Goal: Information Seeking & Learning: Find contact information

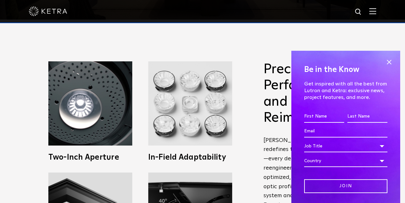
scroll to position [183, 0]
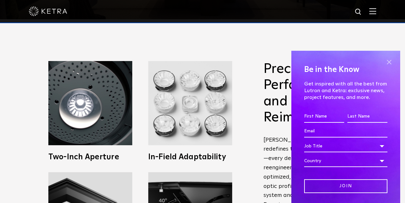
click at [387, 62] on span at bounding box center [390, 62] width 10 height 10
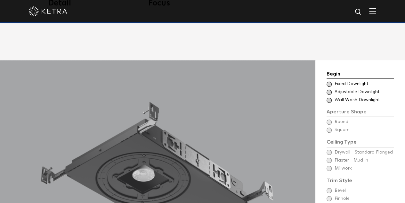
scroll to position [456, 0]
click at [329, 89] on span at bounding box center [329, 91] width 5 height 5
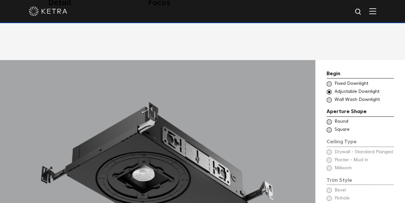
click at [329, 119] on span at bounding box center [329, 121] width 5 height 5
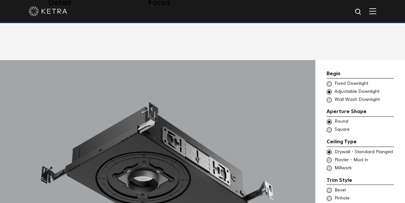
click at [379, 176] on div "Trim Style" at bounding box center [360, 180] width 67 height 9
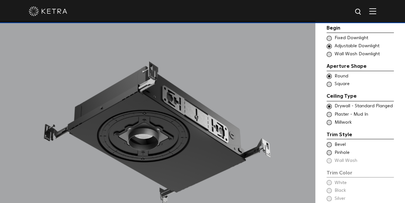
scroll to position [496, 0]
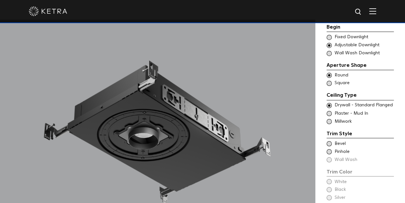
click at [329, 141] on span at bounding box center [329, 143] width 5 height 5
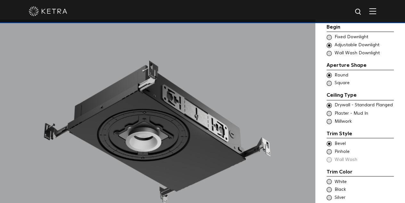
click at [330, 149] on span at bounding box center [329, 151] width 5 height 5
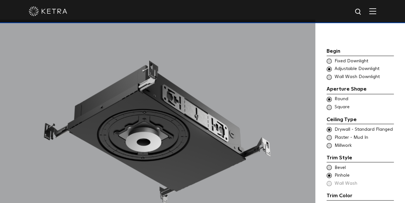
click at [329, 164] on span at bounding box center [329, 166] width 5 height 5
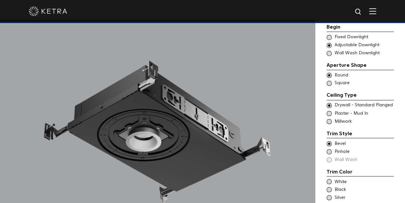
click at [329, 150] on div "Trim Color - Round - Flanged Bevel Trim Color - Round - Pinhole - Flanged Pinho…" at bounding box center [360, 151] width 67 height 22
click at [328, 151] on div "Trim Color - Round - Flanged Bevel Trim Color - Round - Pinhole - Flanged Pinho…" at bounding box center [360, 151] width 67 height 22
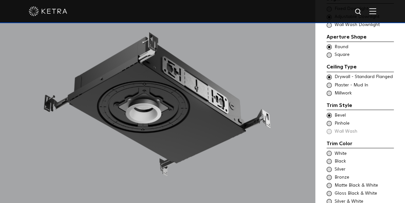
scroll to position [525, 0]
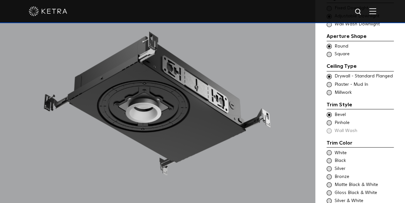
click at [329, 150] on span at bounding box center [329, 152] width 5 height 5
click at [329, 182] on span at bounding box center [329, 184] width 5 height 5
click at [330, 198] on span at bounding box center [329, 200] width 5 height 5
click at [328, 150] on span at bounding box center [329, 152] width 5 height 5
click at [331, 182] on span at bounding box center [329, 184] width 5 height 5
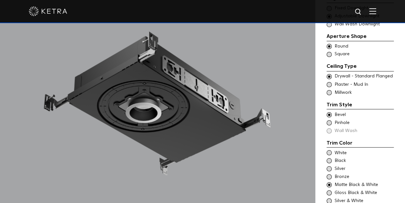
click at [329, 150] on span at bounding box center [329, 152] width 5 height 5
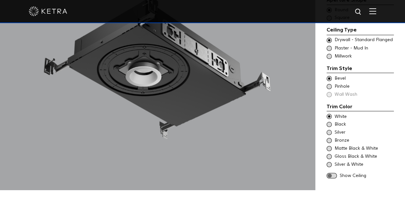
scroll to position [563, 0]
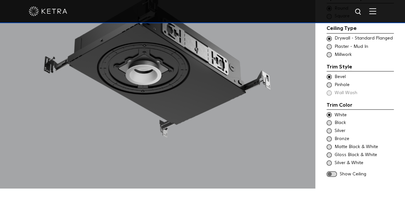
click at [333, 171] on span at bounding box center [332, 173] width 10 height 5
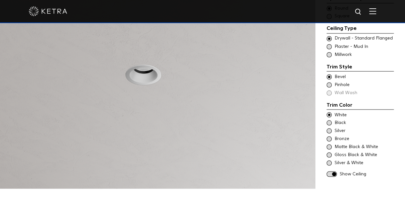
click at [332, 171] on span at bounding box center [332, 173] width 10 height 5
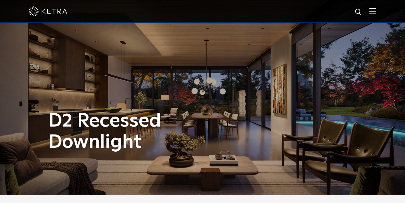
scroll to position [0, 0]
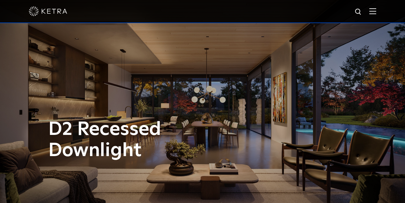
click at [377, 12] on img at bounding box center [373, 11] width 7 height 6
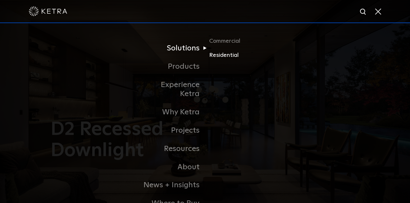
click at [220, 55] on link "Residential" at bounding box center [240, 55] width 62 height 9
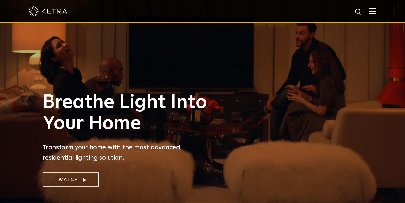
click at [376, 13] on img at bounding box center [373, 11] width 7 height 6
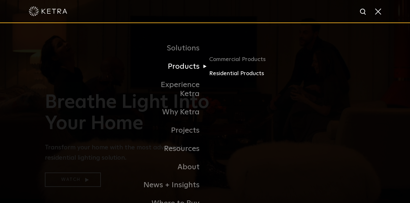
click at [223, 74] on link "Residential Products" at bounding box center [240, 73] width 62 height 9
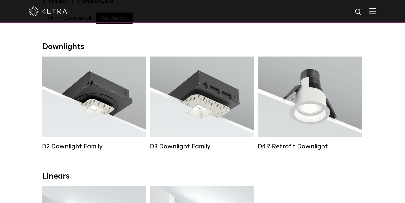
scroll to position [89, 0]
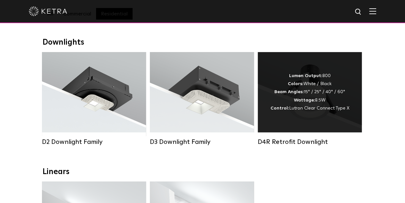
click at [306, 146] on div "D4R Retrofit Downlight" at bounding box center [310, 142] width 104 height 8
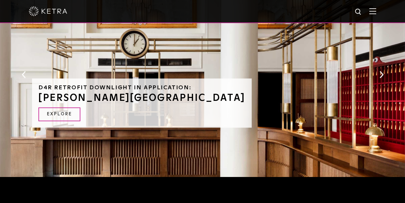
scroll to position [431, 0]
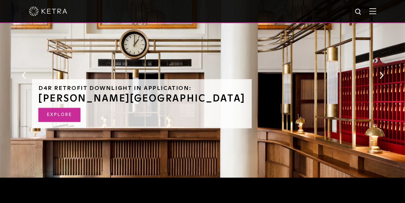
click at [80, 108] on link "EXPLORE" at bounding box center [59, 115] width 42 height 14
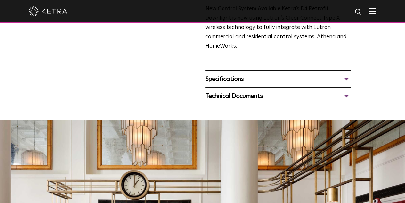
scroll to position [236, 0]
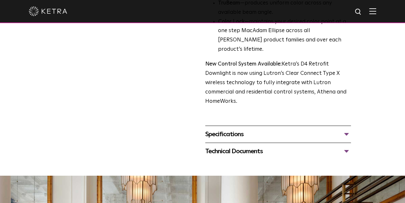
click at [229, 129] on div "Specifications" at bounding box center [278, 134] width 146 height 10
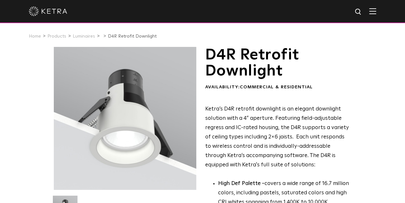
scroll to position [0, 0]
click at [87, 37] on link "Luminaires" at bounding box center [84, 36] width 22 height 4
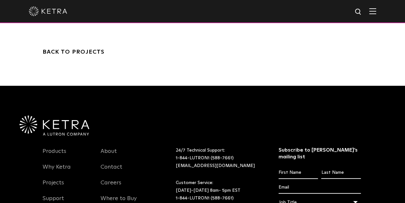
scroll to position [2113, 0]
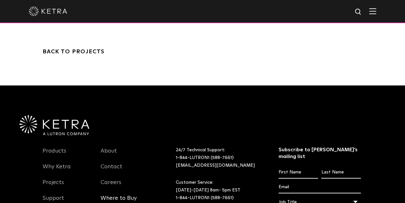
click at [128, 194] on link "Where to Buy" at bounding box center [119, 201] width 36 height 15
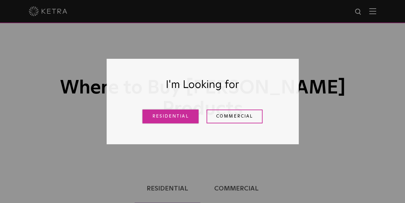
click at [171, 113] on link "Residential" at bounding box center [171, 116] width 56 height 14
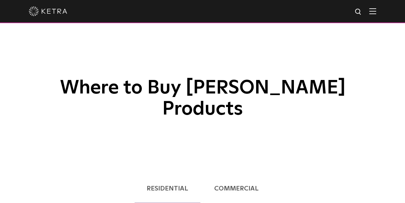
scroll to position [163, 0]
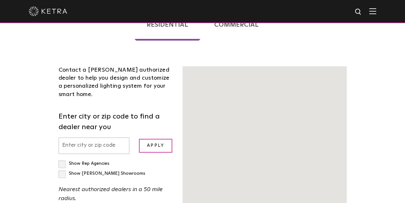
click at [60, 111] on form "Enter city or zip code to find a dealer near you Apply" at bounding box center [116, 132] width 115 height 42
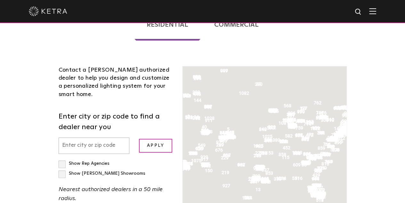
click at [65, 137] on input "text" at bounding box center [94, 145] width 71 height 16
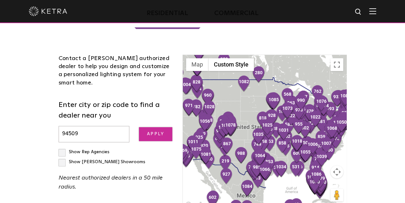
type input "94509"
click at [151, 127] on input "Apply" at bounding box center [155, 134] width 33 height 14
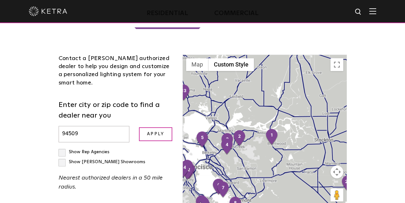
click at [85, 159] on label "Show Ketra Showrooms" at bounding box center [102, 161] width 87 height 4
click at [63, 147] on input "Show Ketra Showrooms" at bounding box center [61, 149] width 4 height 4
checkbox input "true"
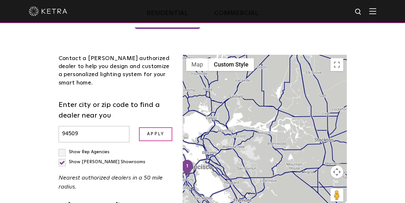
click at [59, 149] on label "Show Rep Agencies" at bounding box center [84, 151] width 51 height 4
click at [59, 147] on input "Show Rep Agencies" at bounding box center [61, 149] width 4 height 4
click at [59, 149] on label "Show Rep Agencies" at bounding box center [84, 151] width 51 height 4
click at [59, 147] on input "Show Rep Agencies" at bounding box center [61, 149] width 4 height 4
checkbox input "false"
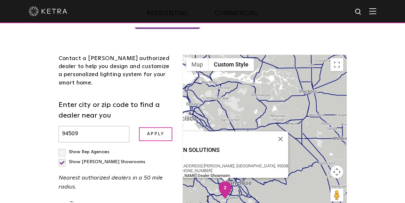
scroll to position [46, 0]
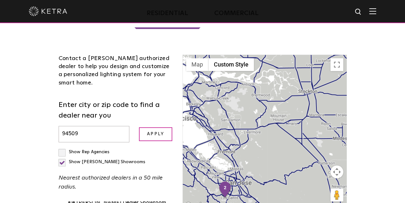
click at [86, 159] on label "Show Ketra Showrooms" at bounding box center [102, 161] width 87 height 4
click at [63, 147] on input "Show Ketra Showrooms" at bounding box center [61, 149] width 4 height 4
checkbox input "false"
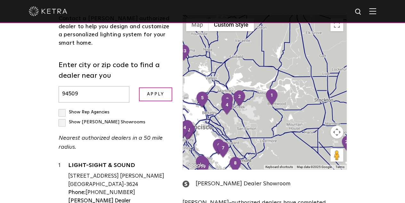
scroll to position [215, 0]
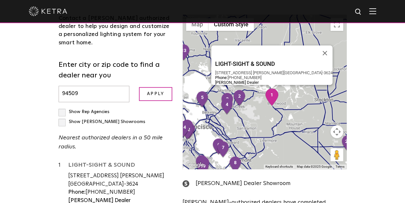
click at [93, 162] on link "LIGHT-SIGHT & SOUND" at bounding box center [120, 166] width 105 height 8
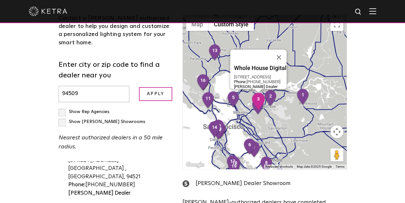
scroll to position [34, 0]
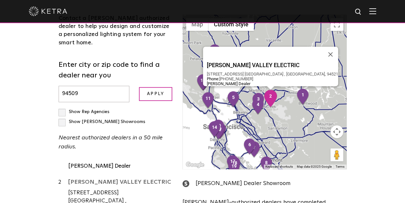
click at [89, 179] on link "TICE VALLEY ELECTRIC" at bounding box center [120, 183] width 105 height 8
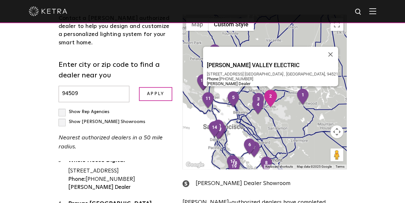
scroll to position [116, 0]
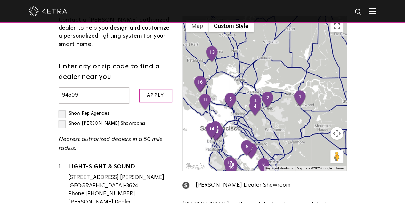
scroll to position [215, 0]
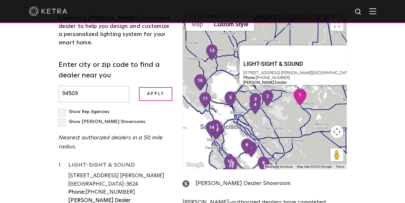
click at [93, 162] on link "LIGHT-SIGHT & SOUND" at bounding box center [120, 166] width 105 height 8
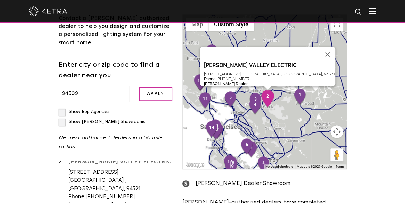
scroll to position [55, 0]
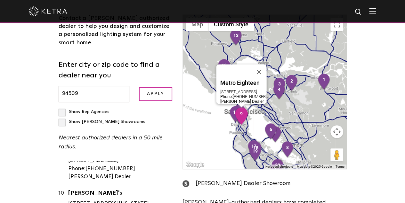
scroll to position [409, 0]
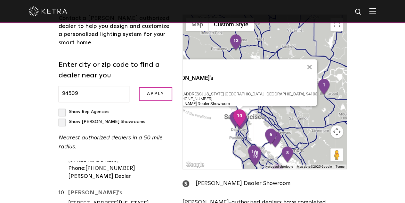
click at [68, 189] on link "Hermary's" at bounding box center [120, 193] width 105 height 8
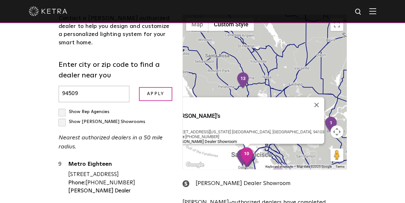
scroll to position [394, 0]
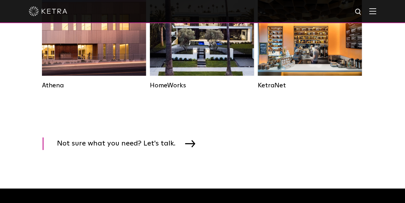
scroll to position [998, 0]
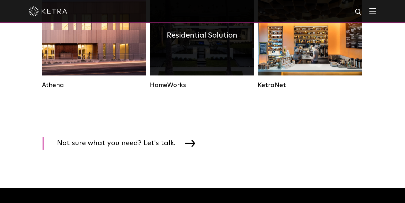
click at [197, 73] on div "Residential Solution" at bounding box center [202, 35] width 104 height 80
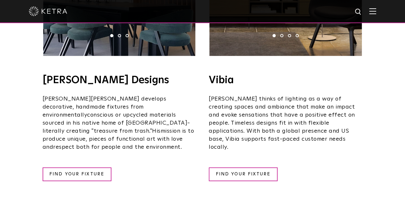
scroll to position [1175, 0]
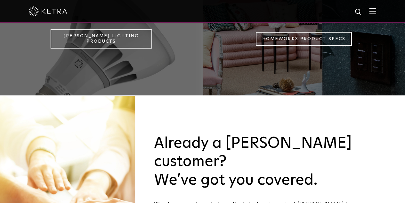
scroll to position [560, 0]
